Goal: Task Accomplishment & Management: Use online tool/utility

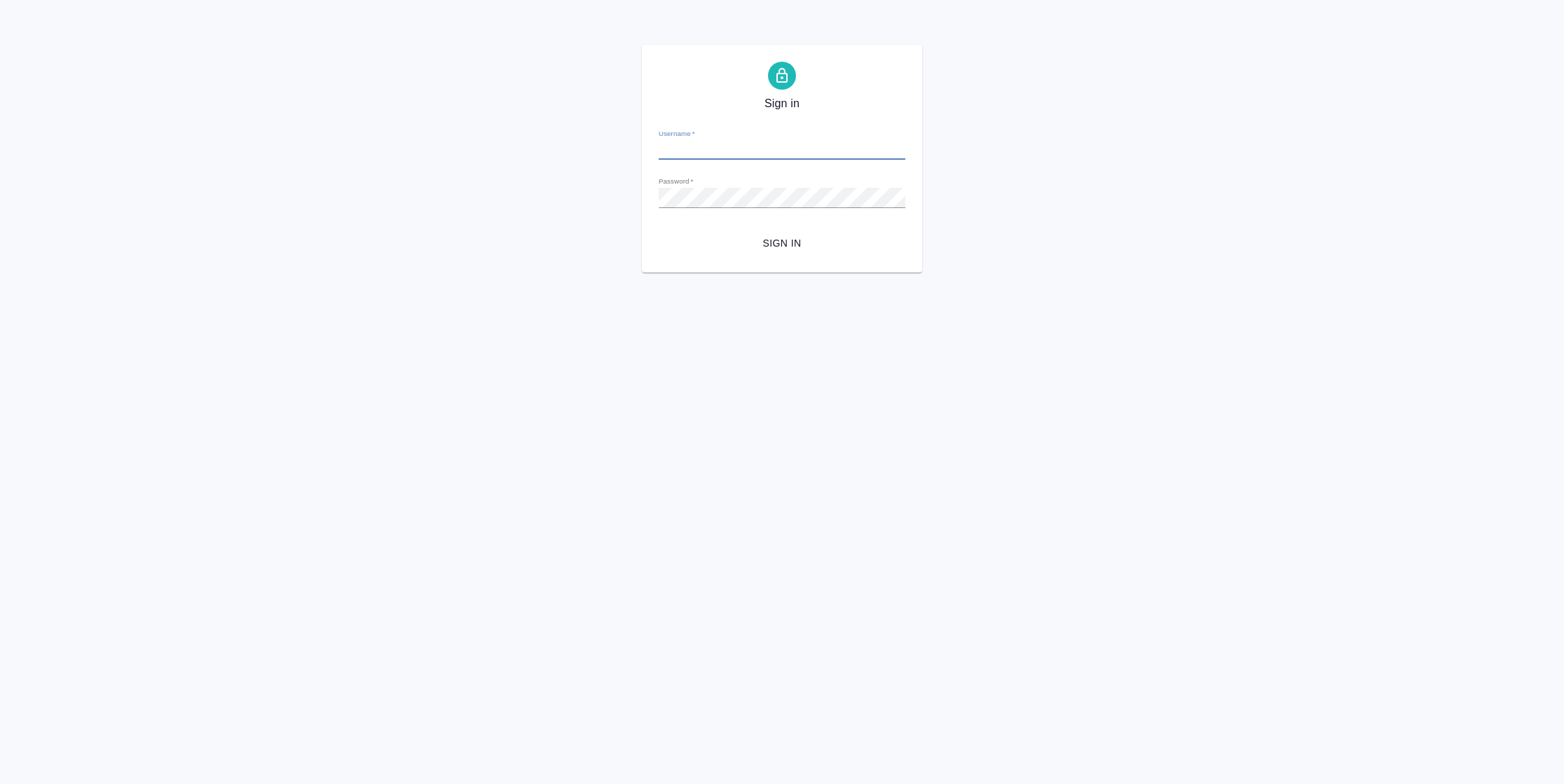
type input "[PERSON_NAME][EMAIL_ADDRESS][DOMAIN_NAME]"
drag, startPoint x: 739, startPoint y: 231, endPoint x: 768, endPoint y: 244, distance: 31.8
click at [739, 232] on button "Sign in" at bounding box center [782, 244] width 247 height 26
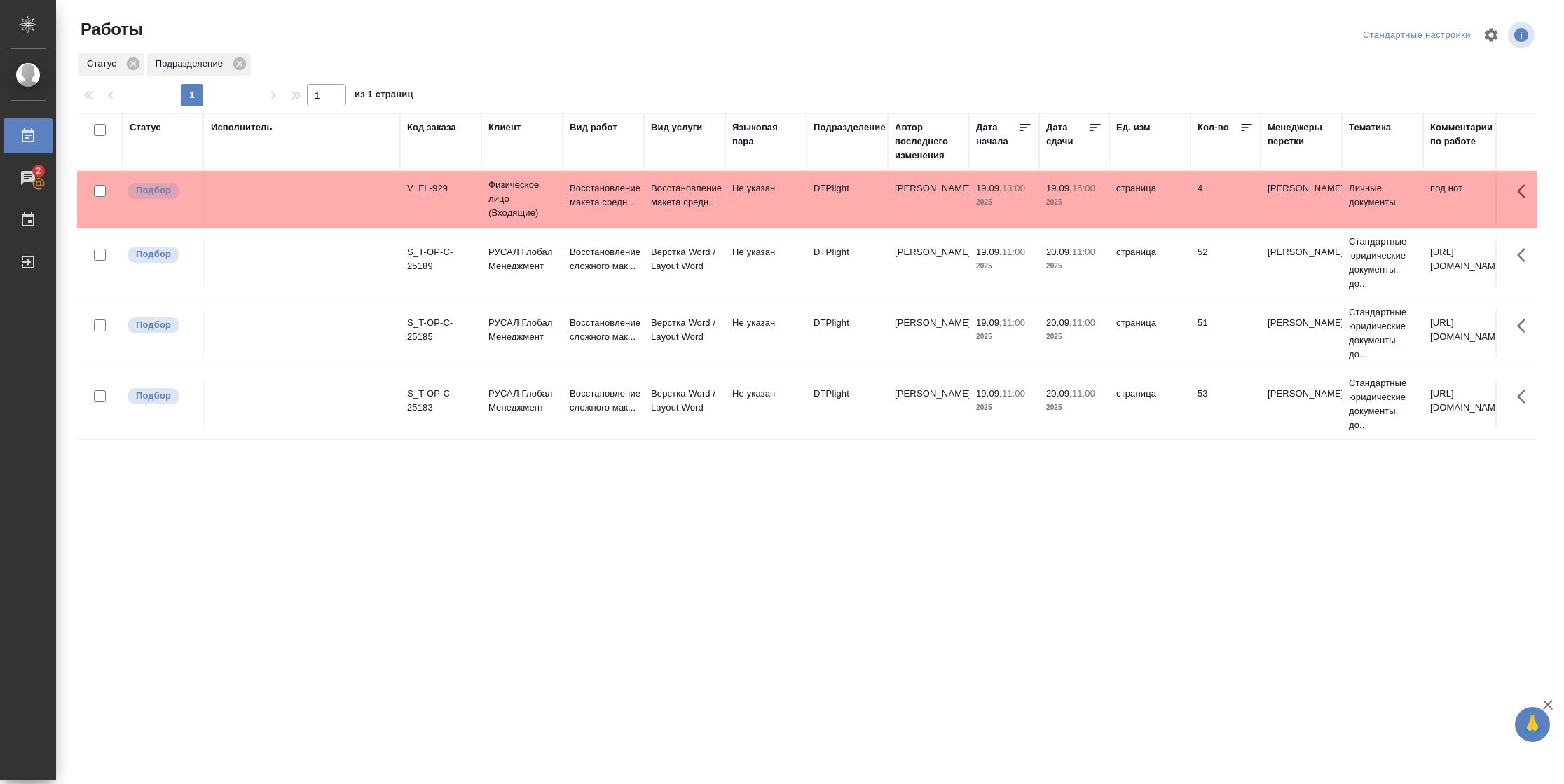
click at [1115, 212] on td "страница" at bounding box center [1150, 199] width 81 height 49
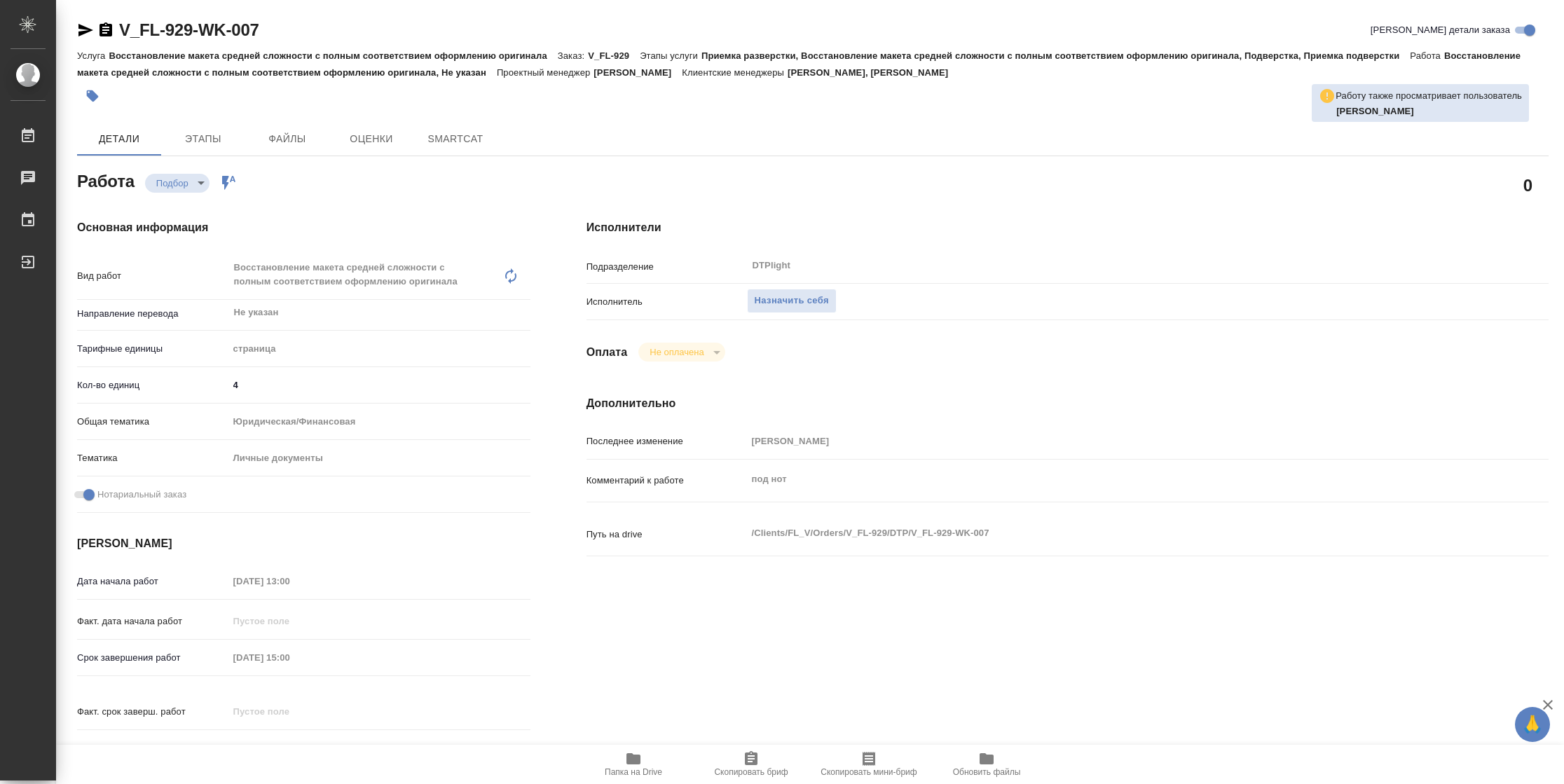
type textarea "x"
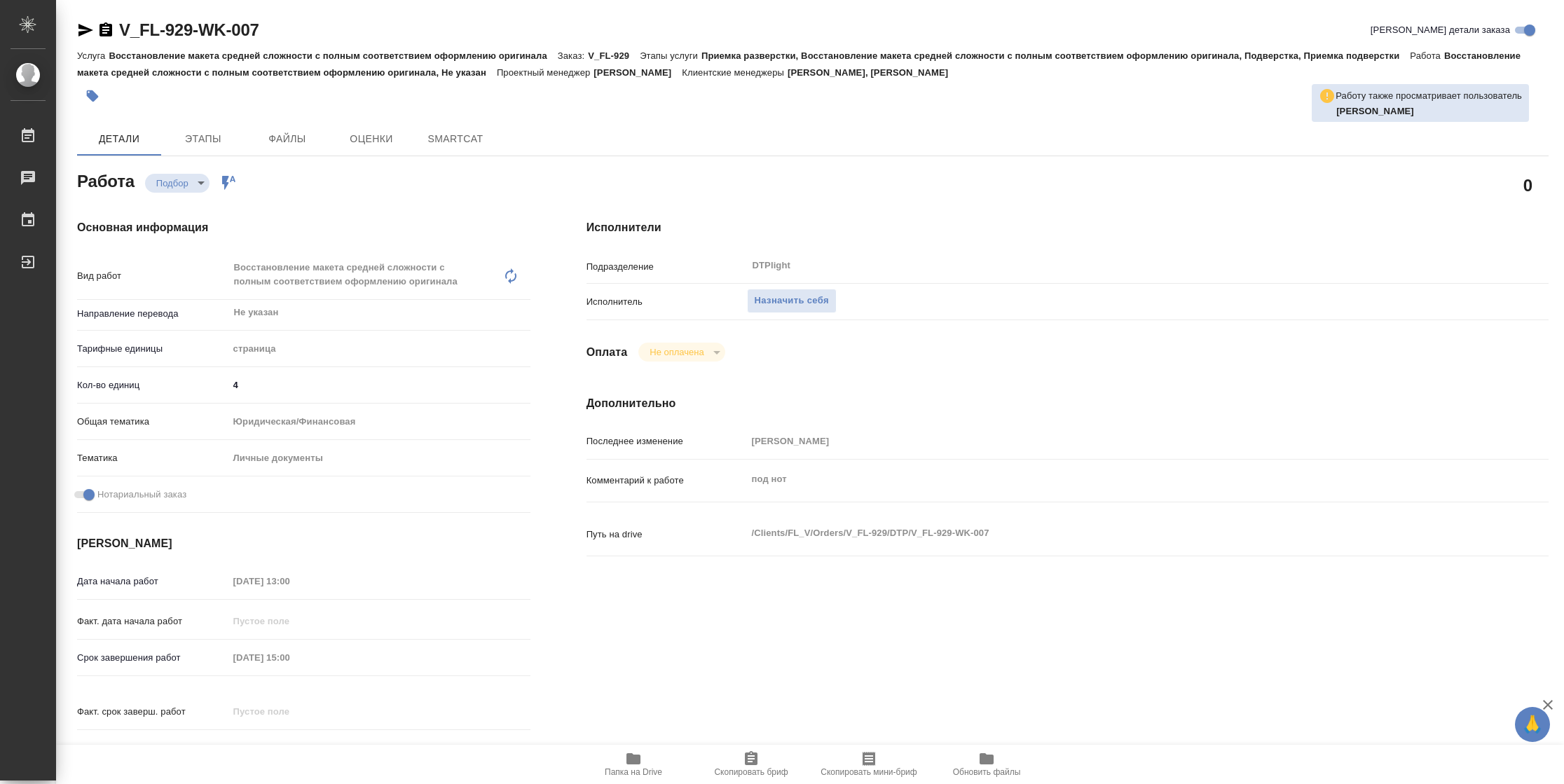
type textarea "x"
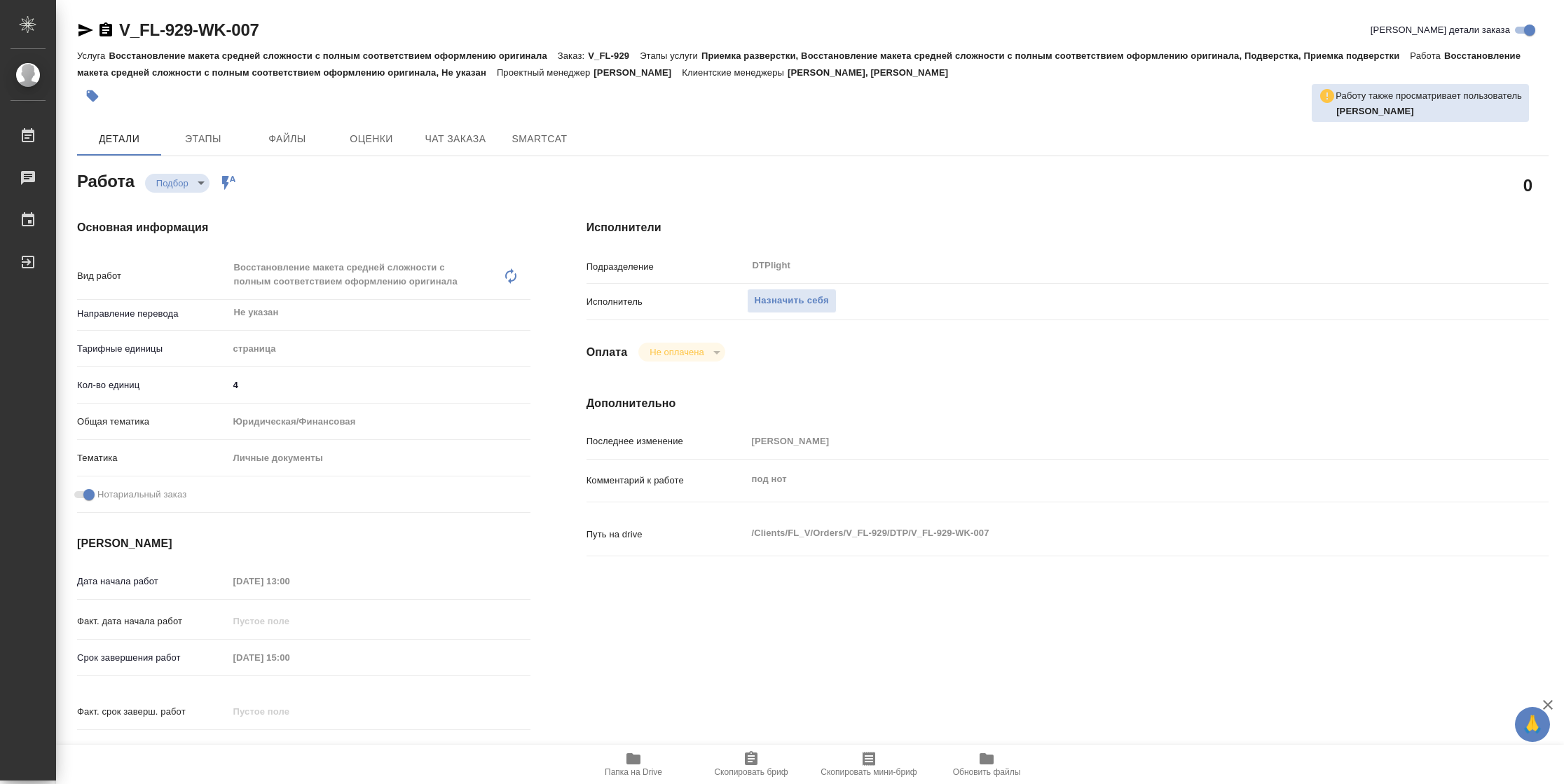
type textarea "x"
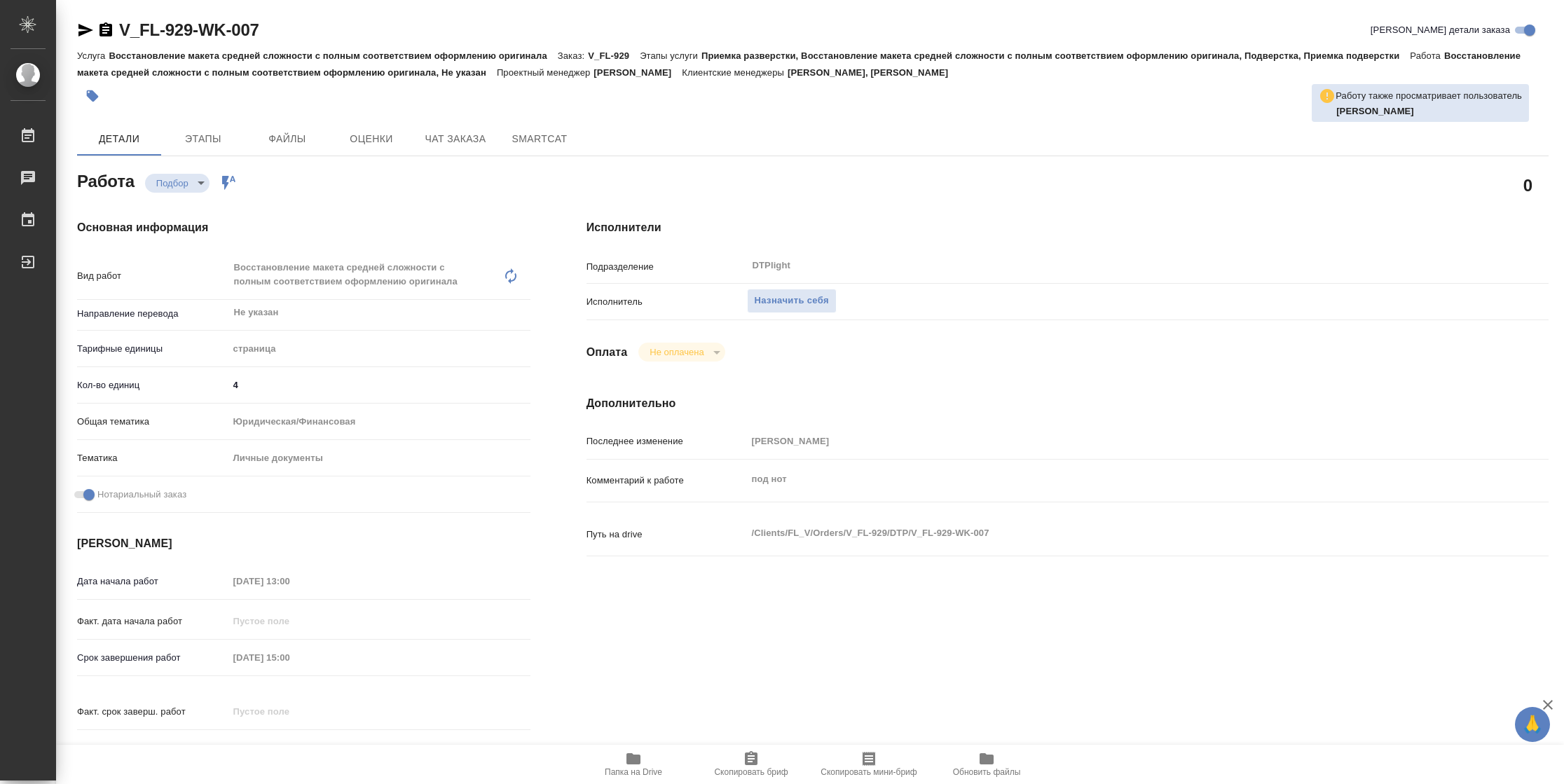
type textarea "x"
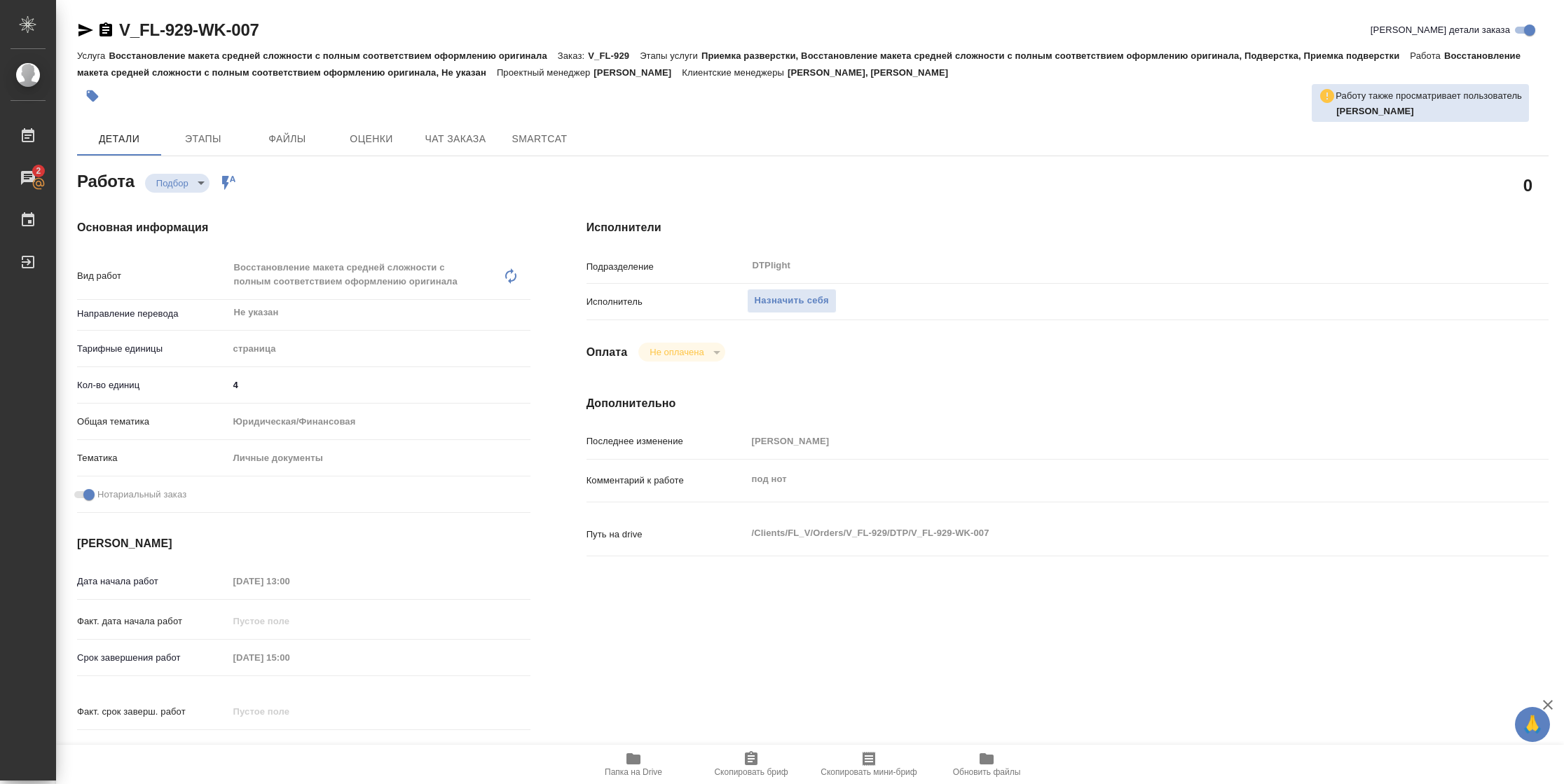
click at [644, 761] on span "Папка на Drive" at bounding box center [634, 763] width 101 height 27
